Goal: Transaction & Acquisition: Book appointment/travel/reservation

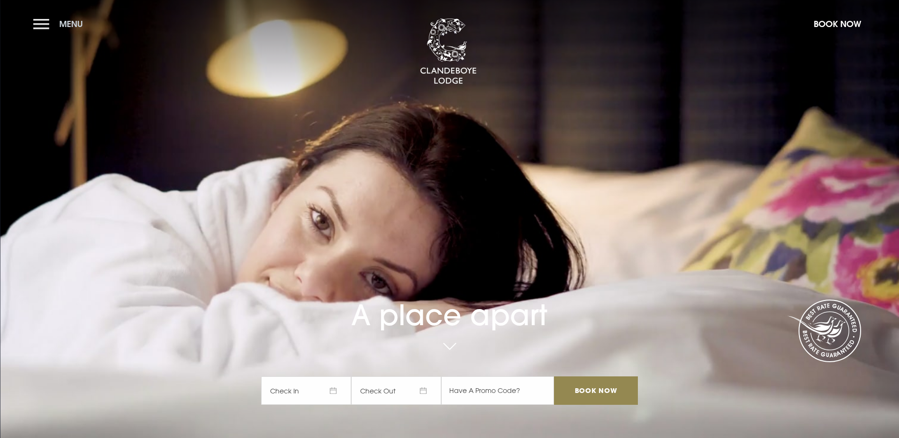
drag, startPoint x: 54, startPoint y: 23, endPoint x: 52, endPoint y: 31, distance: 8.7
click at [53, 26] on button "Menu" at bounding box center [60, 24] width 54 height 20
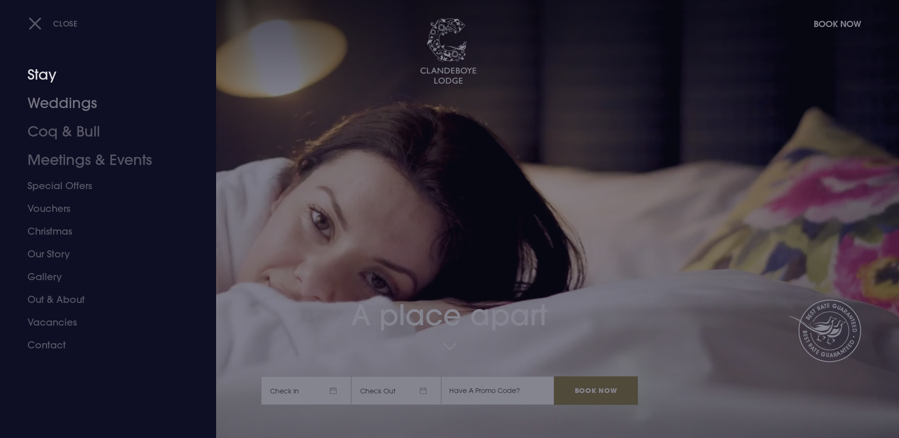
click at [47, 79] on link "Stay" at bounding box center [102, 75] width 150 height 28
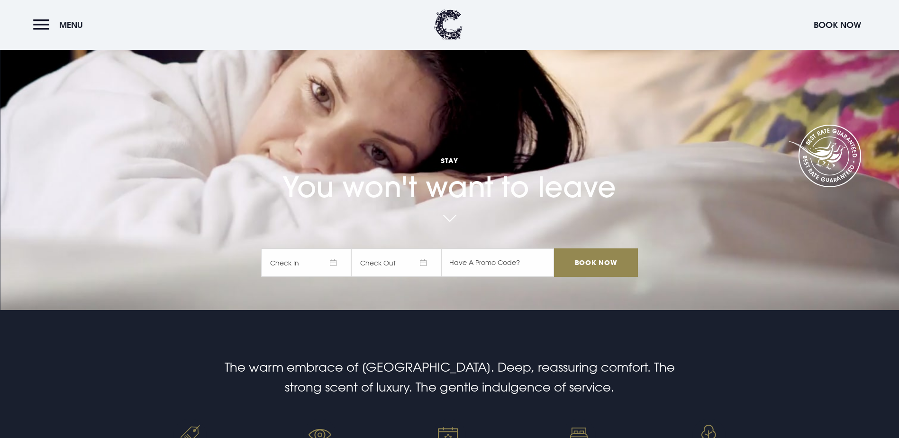
scroll to position [189, 0]
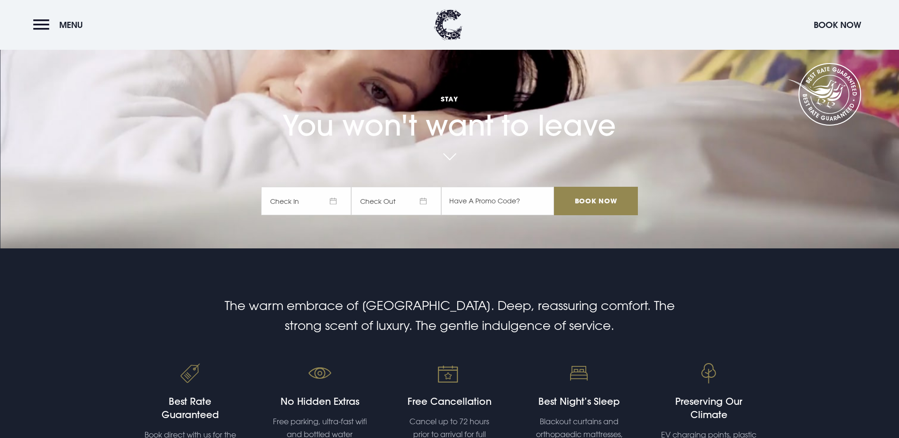
click at [335, 187] on span "Check In" at bounding box center [306, 201] width 90 height 28
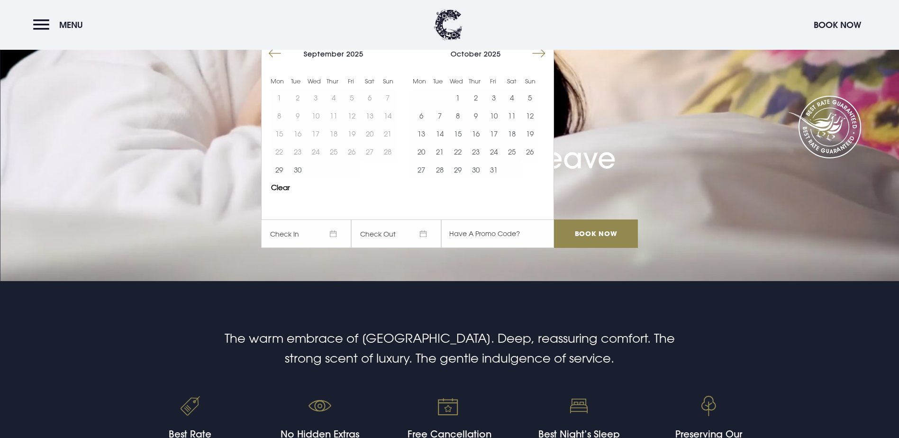
scroll to position [93, 0]
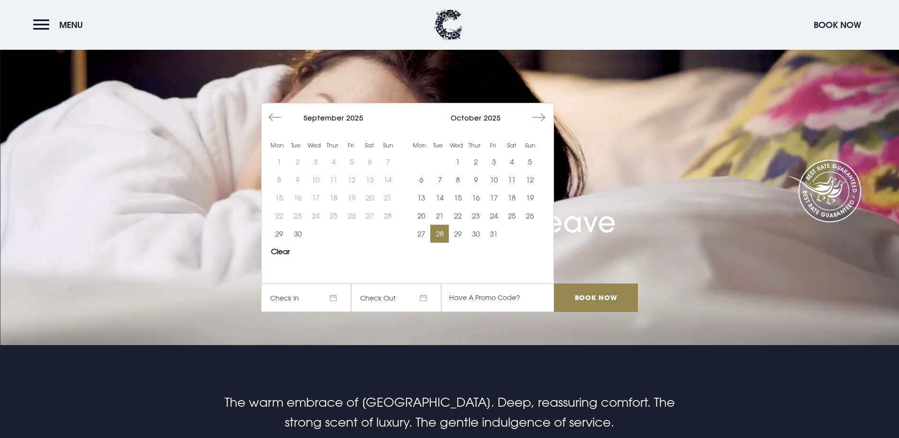
click at [440, 225] on button "28" at bounding box center [439, 234] width 18 height 18
click at [495, 225] on button "31" at bounding box center [494, 234] width 18 height 18
click at [602, 283] on input "Book Now" at bounding box center [595, 297] width 83 height 28
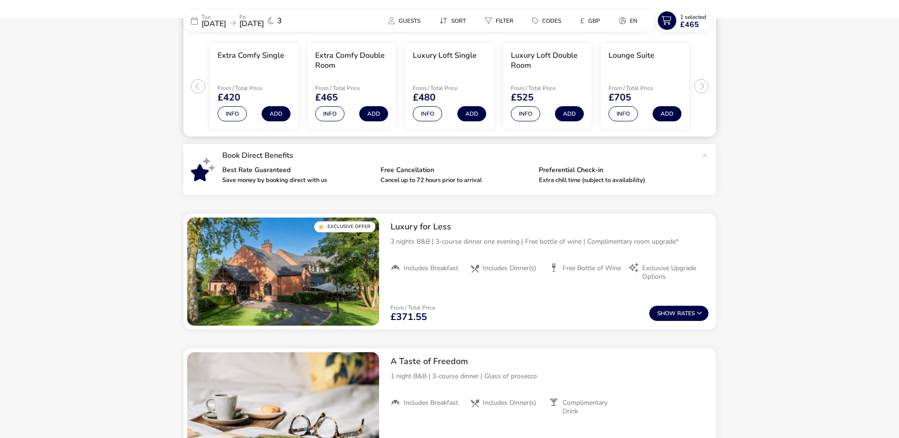
scroll to position [214, 0]
click at [672, 310] on span "Show" at bounding box center [667, 313] width 20 height 6
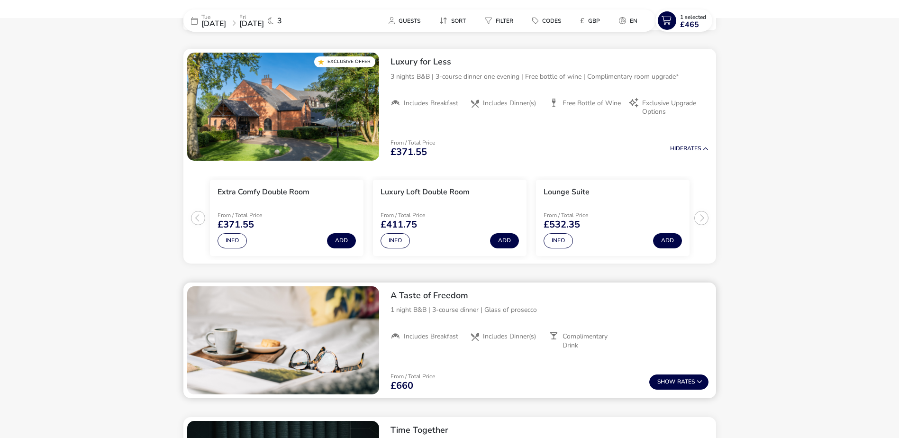
scroll to position [379, 0]
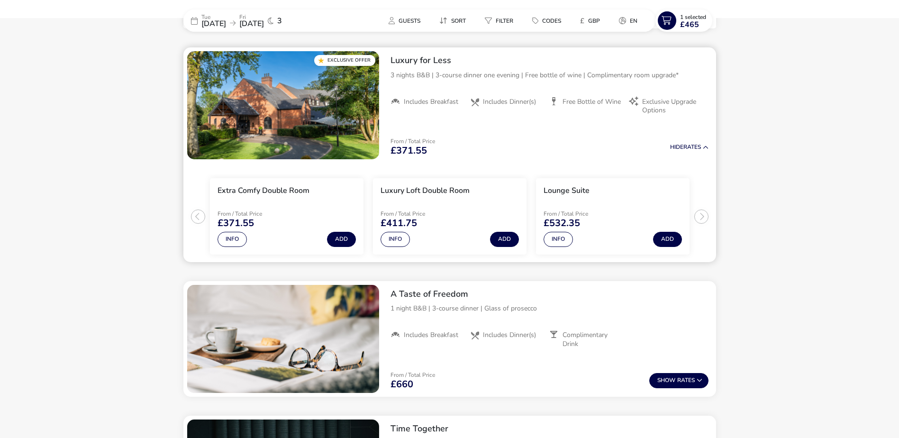
click at [657, 105] on span "Exclusive Upgrade Options" at bounding box center [671, 106] width 59 height 17
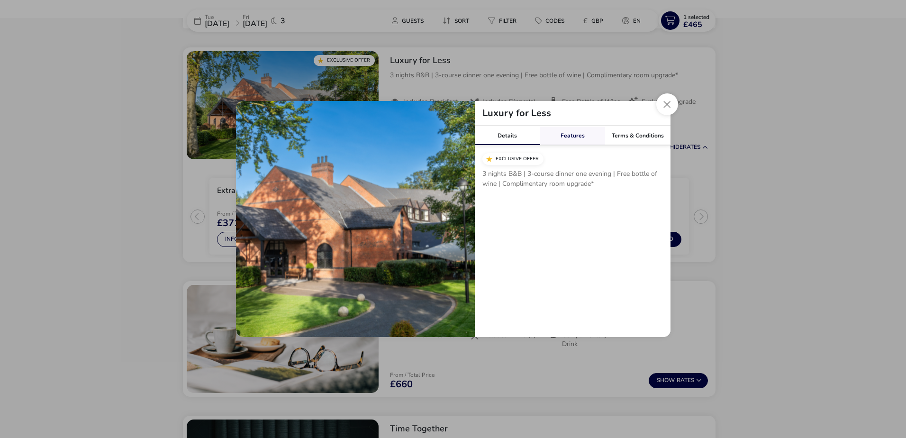
click at [563, 134] on link "Features" at bounding box center [572, 135] width 65 height 19
drag, startPoint x: 601, startPoint y: 128, endPoint x: 612, endPoint y: 130, distance: 11.1
click at [601, 128] on link "Features" at bounding box center [572, 135] width 65 height 19
click at [620, 134] on link "Terms & Conditions" at bounding box center [637, 135] width 65 height 19
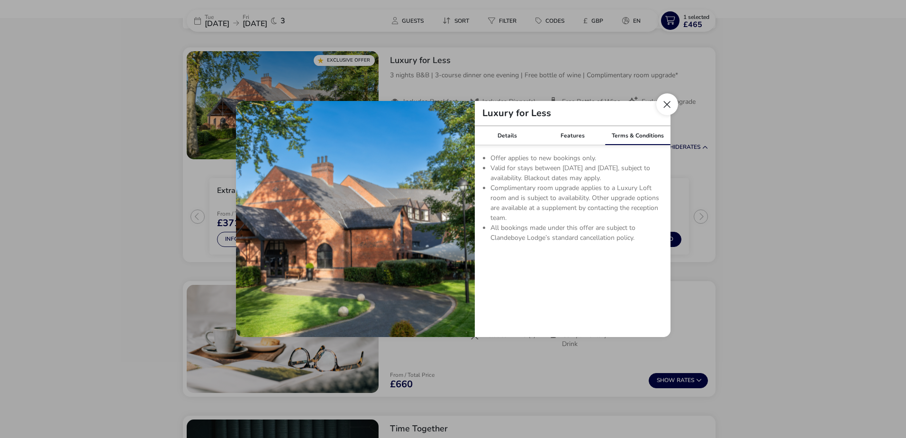
click at [666, 104] on button "Close modal" at bounding box center [667, 104] width 22 height 22
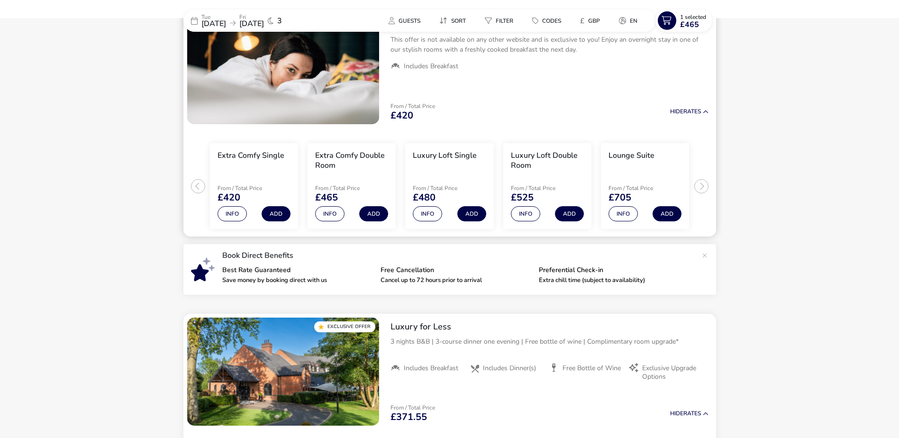
scroll to position [0, 0]
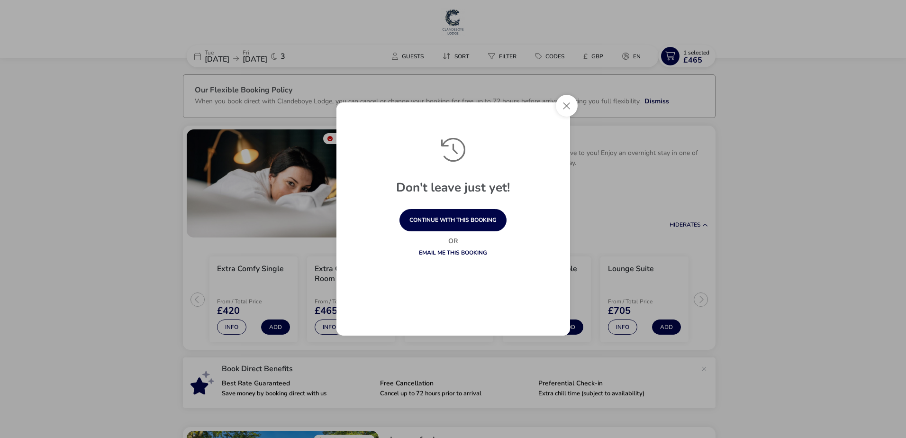
click at [570, 104] on button "Close" at bounding box center [567, 106] width 22 height 22
